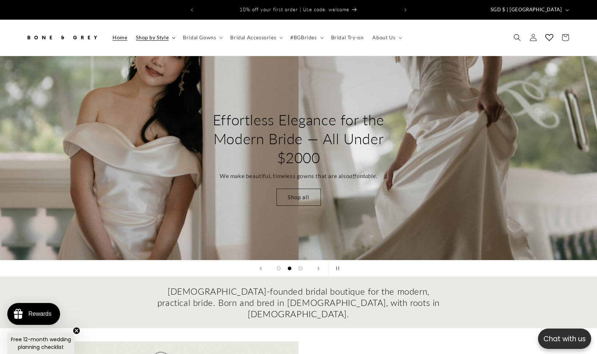
click at [156, 34] on span "Shop by Style" at bounding box center [152, 37] width 33 height 7
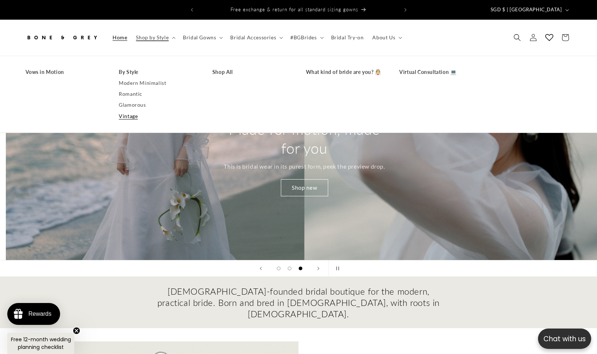
scroll to position [0, 1195]
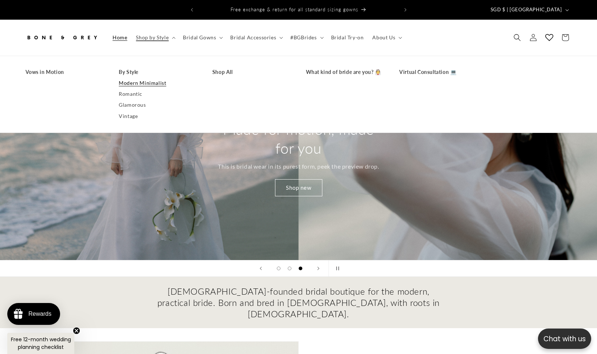
click at [134, 78] on link "Modern Minimalist" at bounding box center [158, 83] width 79 height 11
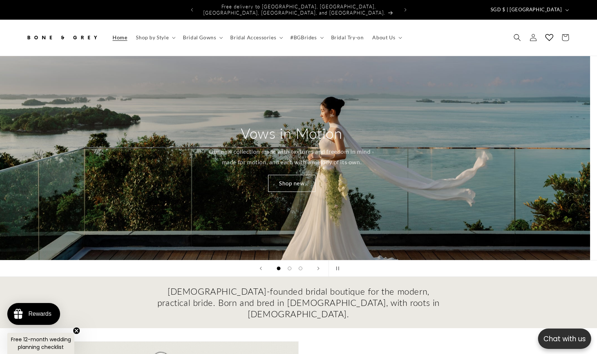
scroll to position [0, 0]
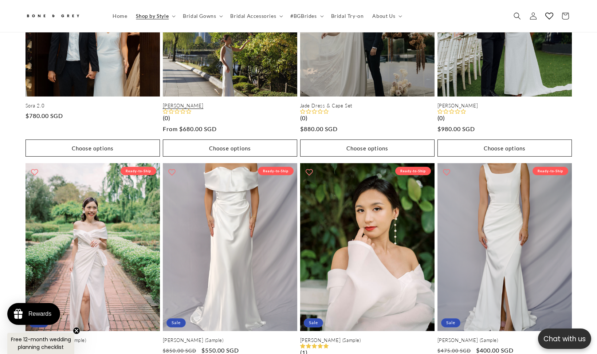
scroll to position [0, 200]
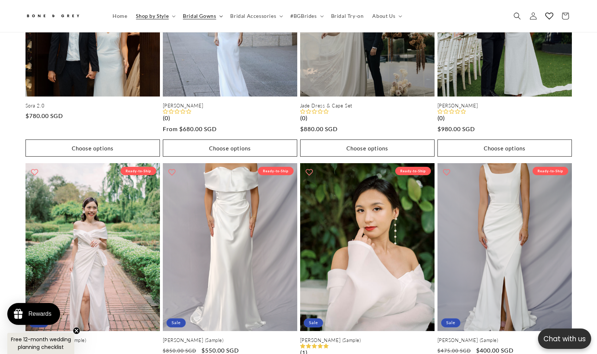
click at [203, 16] on span "Bridal Gowns" at bounding box center [199, 16] width 33 height 7
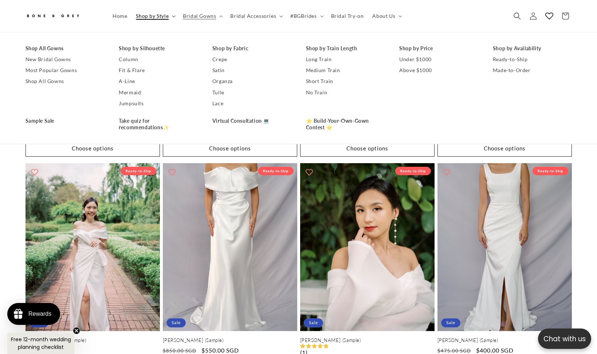
click at [144, 15] on span "Shop by Style" at bounding box center [152, 16] width 33 height 7
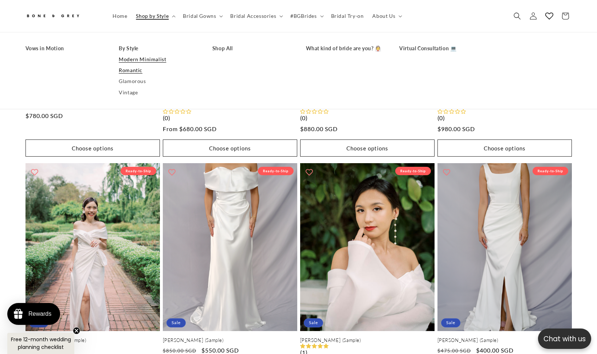
scroll to position [0, 401]
click at [132, 73] on link "Romantic" at bounding box center [158, 70] width 79 height 11
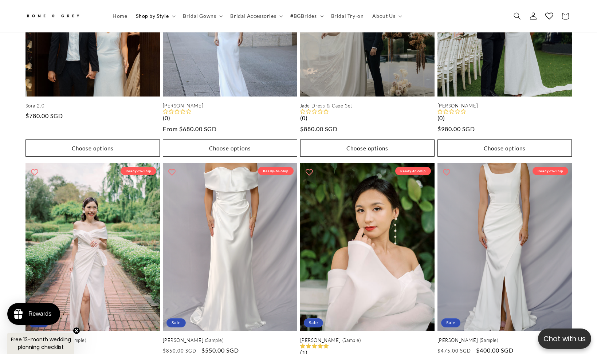
scroll to position [0, 0]
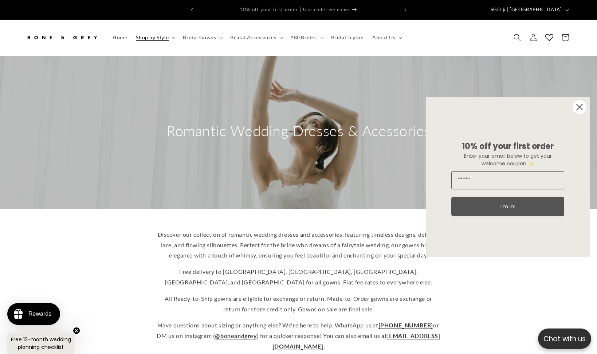
click at [583, 106] on circle "Close dialog" at bounding box center [580, 107] width 14 height 14
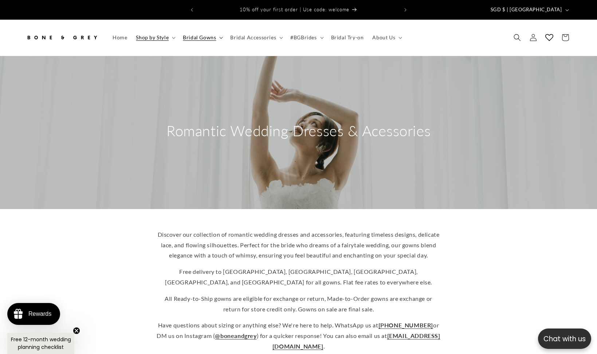
click at [189, 34] on span "Bridal Gowns" at bounding box center [199, 37] width 33 height 7
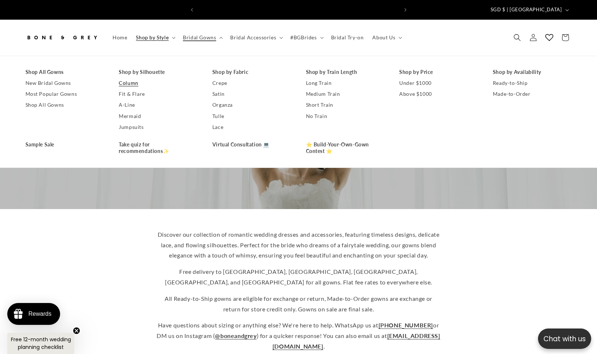
scroll to position [0, 200]
click at [153, 34] on span "Shop by Style" at bounding box center [152, 37] width 33 height 7
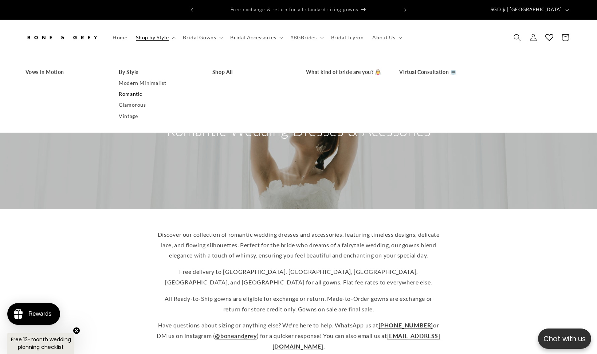
click at [119, 254] on div "Discover our collection of romantic wedding dresses and accessories, featuring …" at bounding box center [298, 291] width 583 height 134
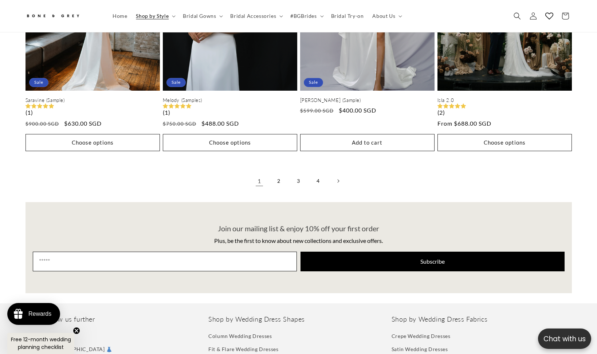
scroll to position [1673, 0]
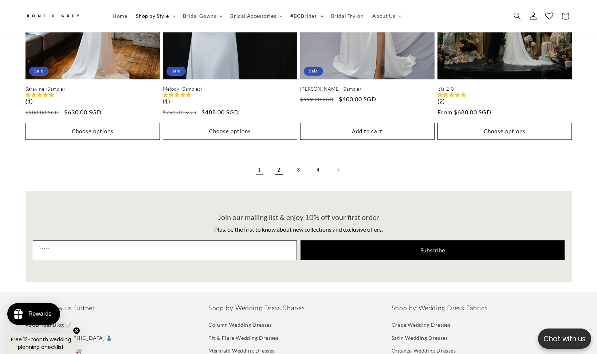
click at [278, 172] on link "2" at bounding box center [279, 170] width 16 height 16
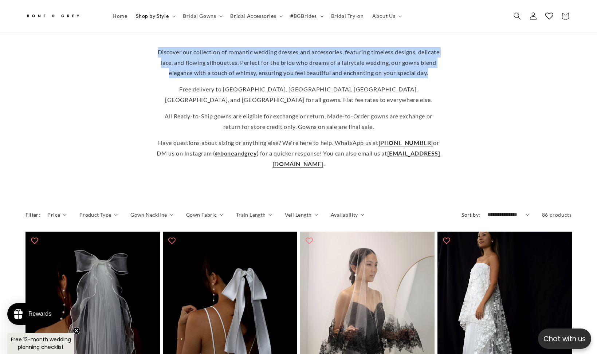
scroll to position [0, 200]
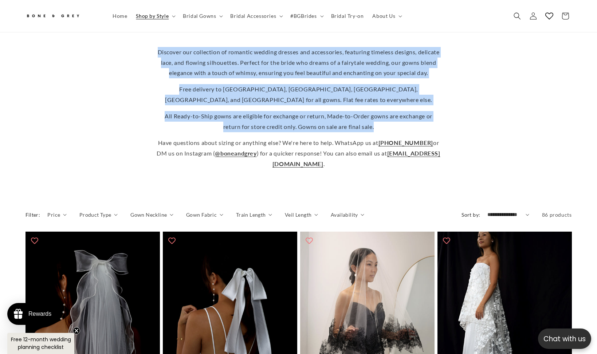
drag, startPoint x: 166, startPoint y: 47, endPoint x: 394, endPoint y: 135, distance: 244.5
click at [394, 135] on div "Discover our collection of romantic wedding dresses and accessories, featuring …" at bounding box center [299, 108] width 284 height 122
click at [399, 132] on p "All Ready-to-Ship gowns are eligible for exchange or return, Made-to-Order gown…" at bounding box center [299, 121] width 284 height 21
drag, startPoint x: 399, startPoint y: 132, endPoint x: 363, endPoint y: 125, distance: 36.6
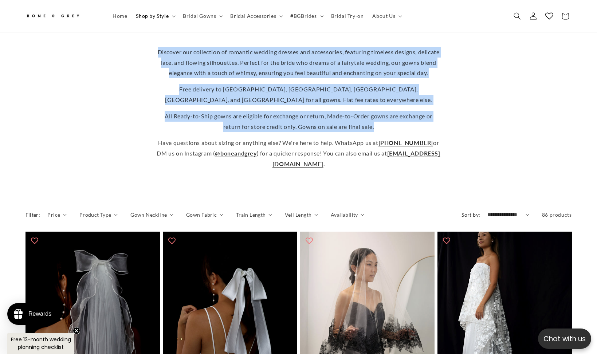
click at [399, 132] on p "All Ready-to-Ship gowns are eligible for exchange or return, Made-to-Order gown…" at bounding box center [299, 121] width 284 height 21
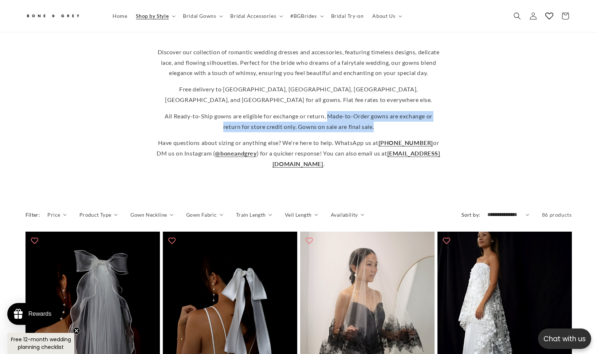
drag, startPoint x: 337, startPoint y: 121, endPoint x: 429, endPoint y: 129, distance: 92.6
click at [429, 129] on p "All Ready-to-Ship gowns are eligible for exchange or return, Made-to-Order gown…" at bounding box center [299, 121] width 284 height 21
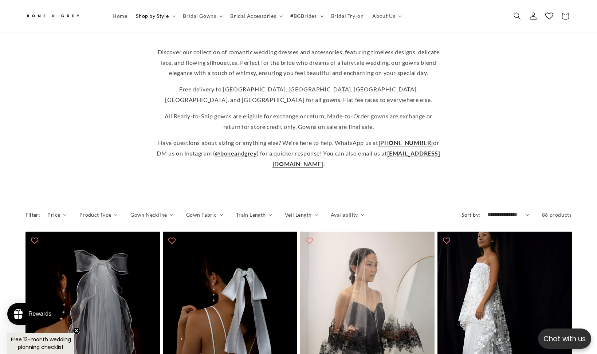
click at [134, 143] on div "Discover our collection of romantic wedding dresses and accessories, featuring …" at bounding box center [298, 108] width 583 height 134
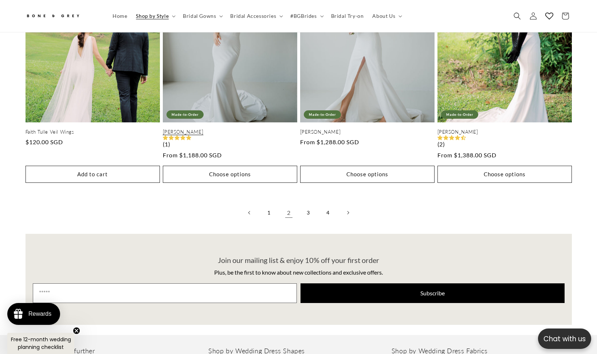
scroll to position [1709, 0]
